Goal: Use online tool/utility

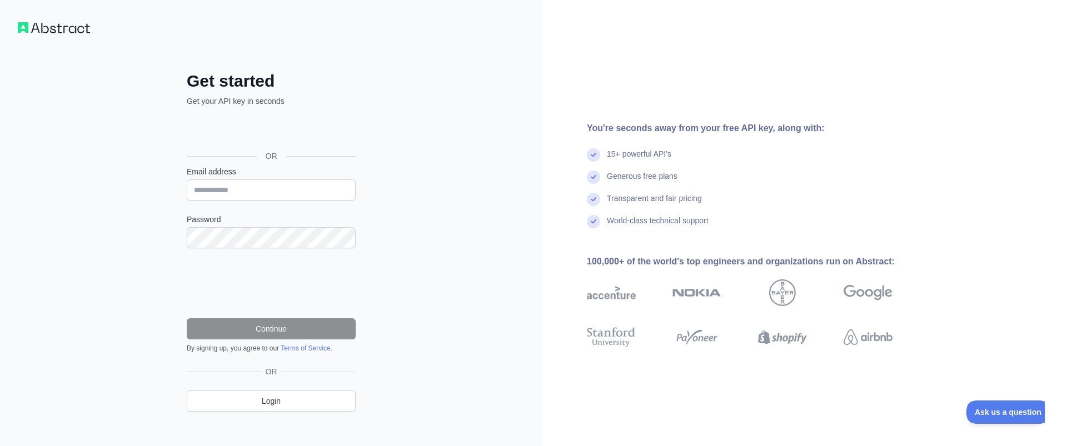
click at [332, 123] on div "Google प्रयोग गरी साइन इन गर्नुहोस्। नयाँ ट्याबमा खुल्छ" at bounding box center [270, 131] width 167 height 24
click at [325, 128] on div "Google प्रयोग गरी साइन इन गर्नुहोस्। नयाँ ट्याबमा खुल्छ" at bounding box center [270, 131] width 167 height 24
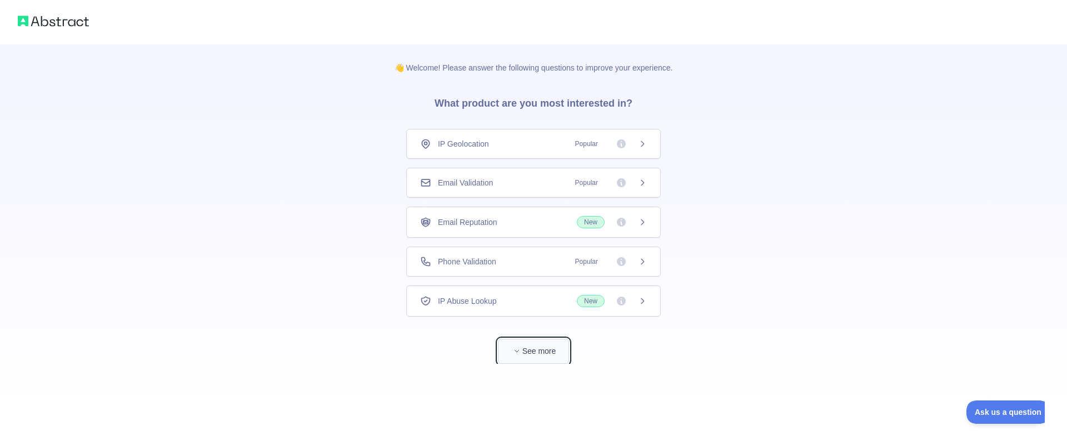
click at [547, 355] on button "See more" at bounding box center [533, 351] width 71 height 25
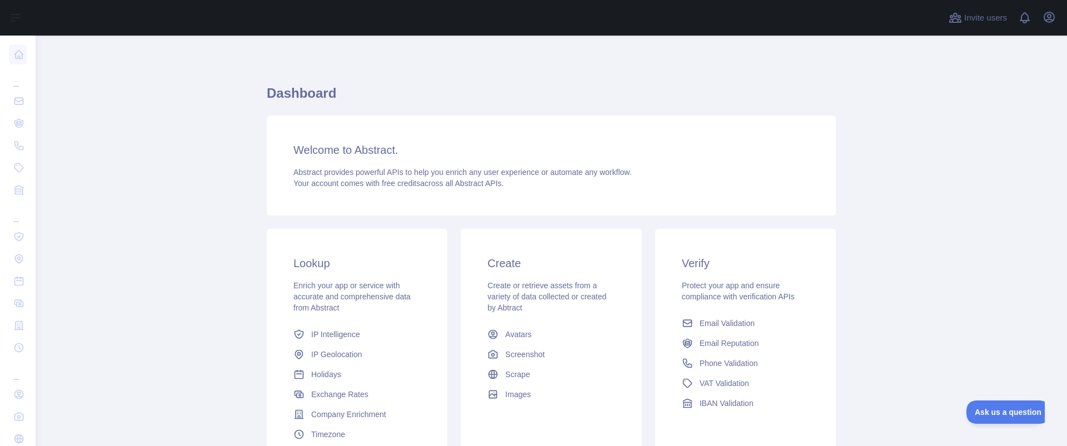
scroll to position [107, 0]
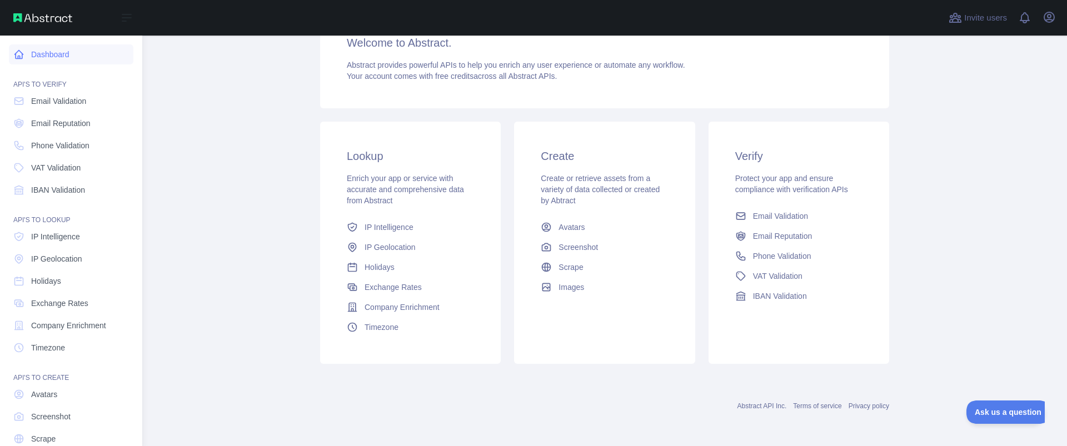
click at [73, 58] on link "Dashboard" at bounding box center [71, 54] width 125 height 20
click at [27, 141] on link "Phone Validation" at bounding box center [71, 146] width 125 height 20
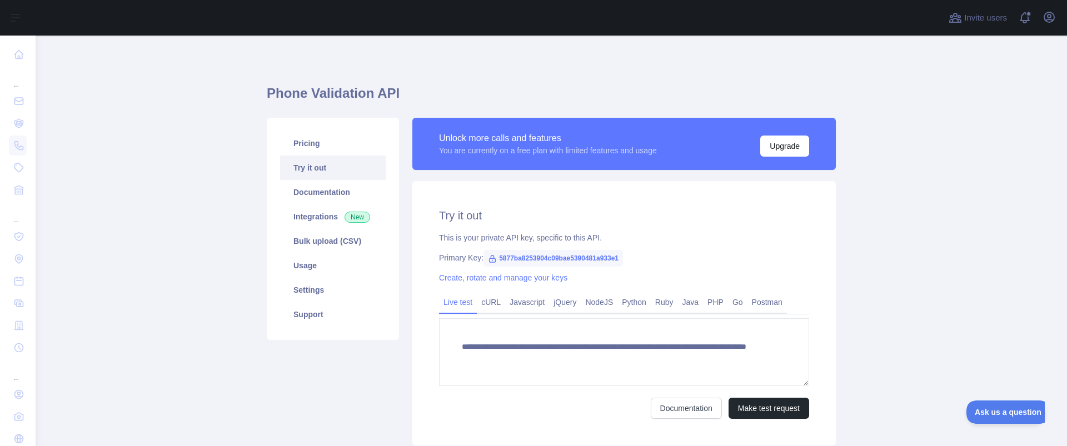
scroll to position [67, 0]
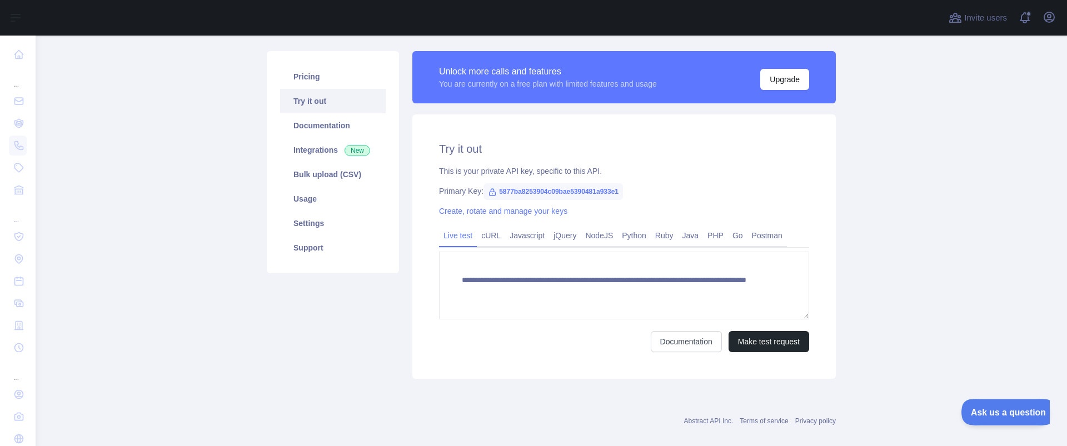
click at [995, 414] on span "Ask us a question" at bounding box center [1003, 411] width 83 height 8
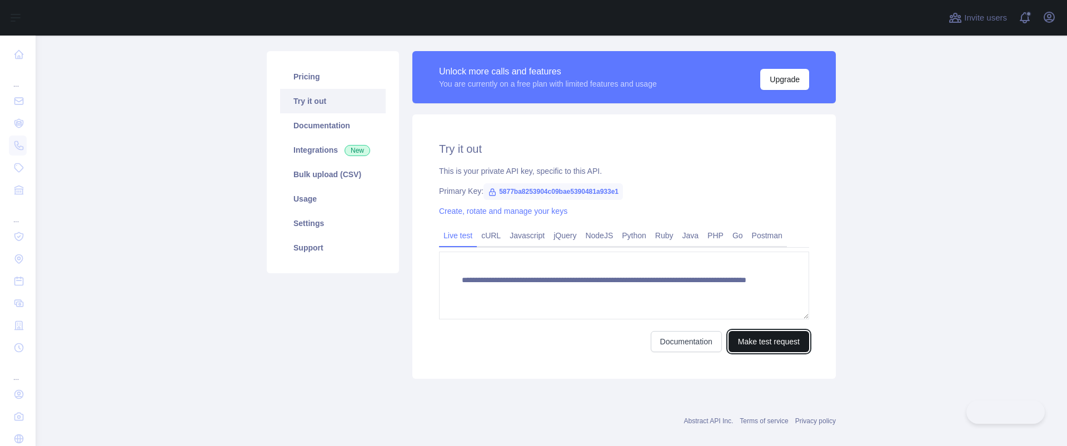
click at [774, 347] on button "Make test request" at bounding box center [769, 341] width 81 height 21
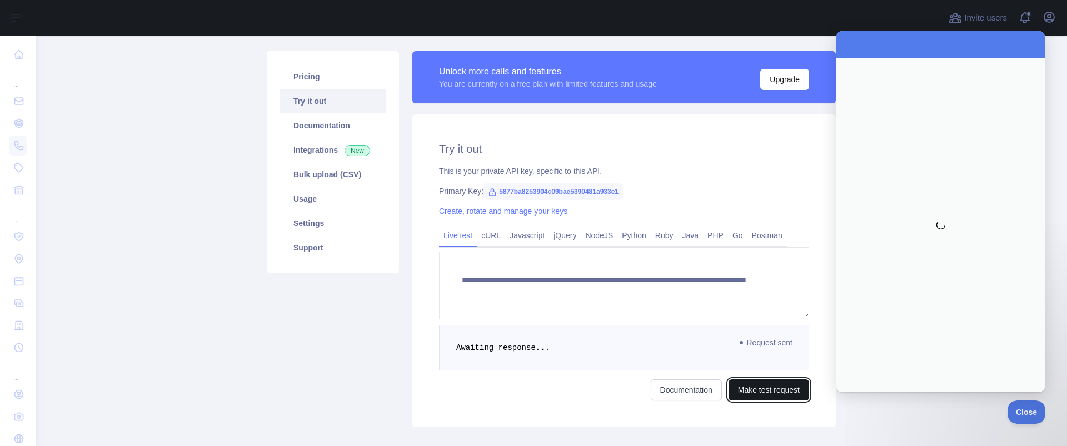
scroll to position [0, 0]
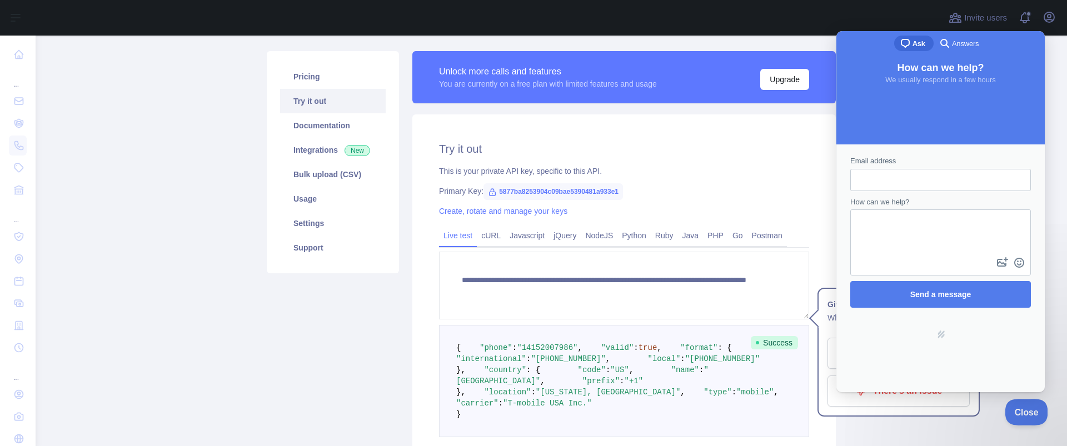
click at [1020, 415] on button "Close" at bounding box center [1024, 410] width 38 height 23
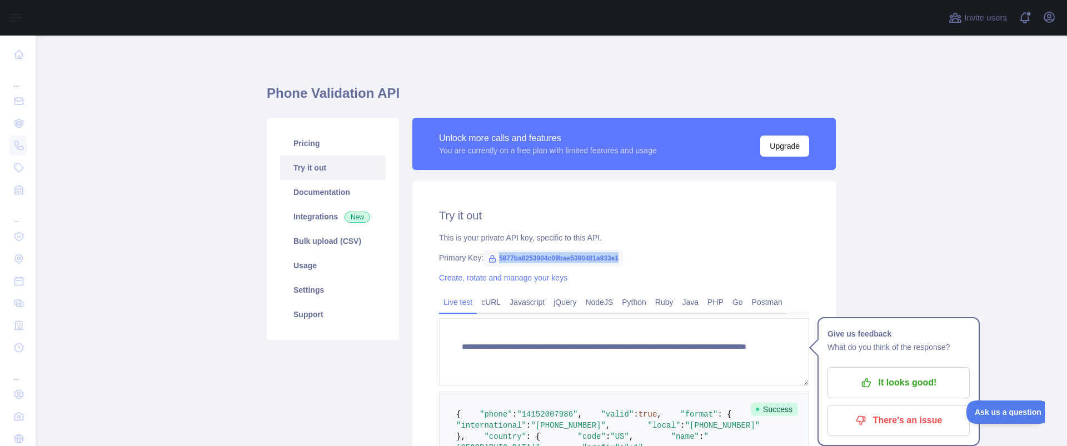
drag, startPoint x: 499, startPoint y: 256, endPoint x: 620, endPoint y: 254, distance: 121.8
click at [620, 254] on span "5877ba8253904c09bae5390481a933e1" at bounding box center [554, 258] width 140 height 17
copy span "5877ba8253904c09bae5390481a933e1"
